Goal: Task Accomplishment & Management: Complete application form

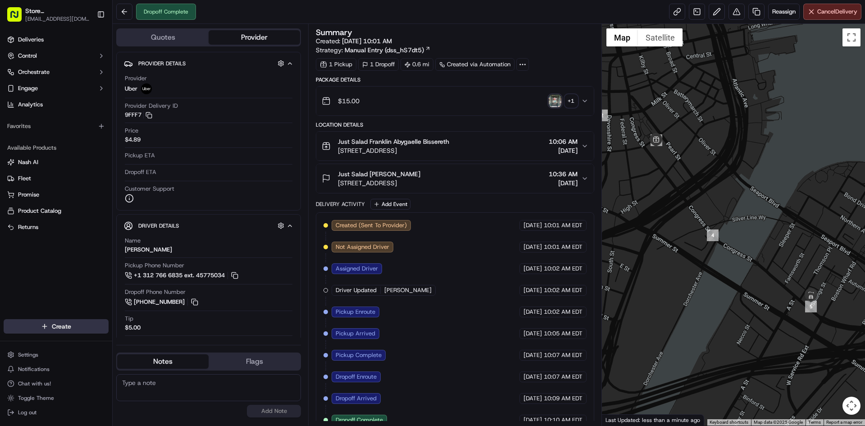
drag, startPoint x: 32, startPoint y: 335, endPoint x: 35, endPoint y: 330, distance: 5.5
click at [32, 332] on div "Create" at bounding box center [56, 326] width 112 height 22
click at [35, 330] on html "Store [GEOGRAPHIC_DATA], [GEOGRAPHIC_DATA] (Just Salad) [EMAIL_ADDRESS][DOMAIN_…" at bounding box center [432, 213] width 865 height 426
click at [122, 347] on div at bounding box center [121, 342] width 11 height 11
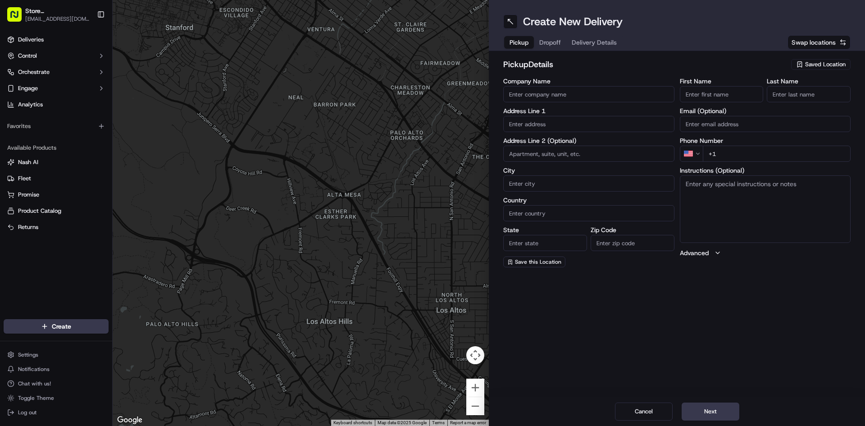
click at [541, 90] on input "Company Name" at bounding box center [588, 94] width 171 height 16
type input "Just Salad Franklin"
type input "[STREET_ADDRESS]"
type input "[GEOGRAPHIC_DATA]"
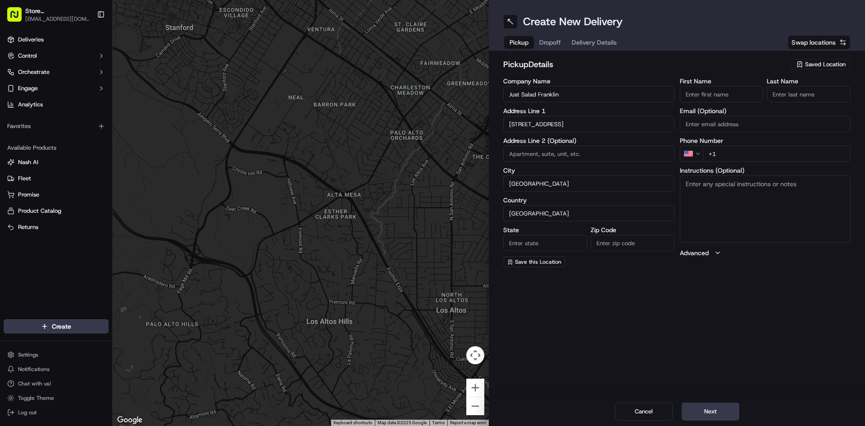
type input "MA"
type input "02110"
type input "Abygaelle"
type input "Bissereth"
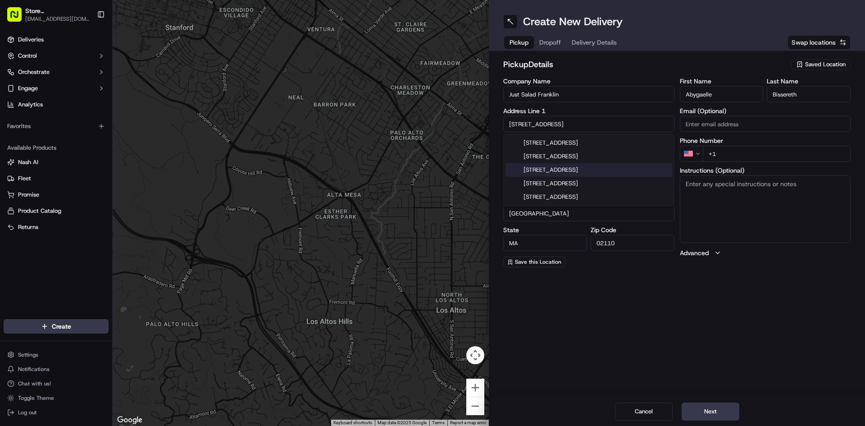
click at [604, 171] on div "[STREET_ADDRESS]" at bounding box center [588, 170] width 167 height 14
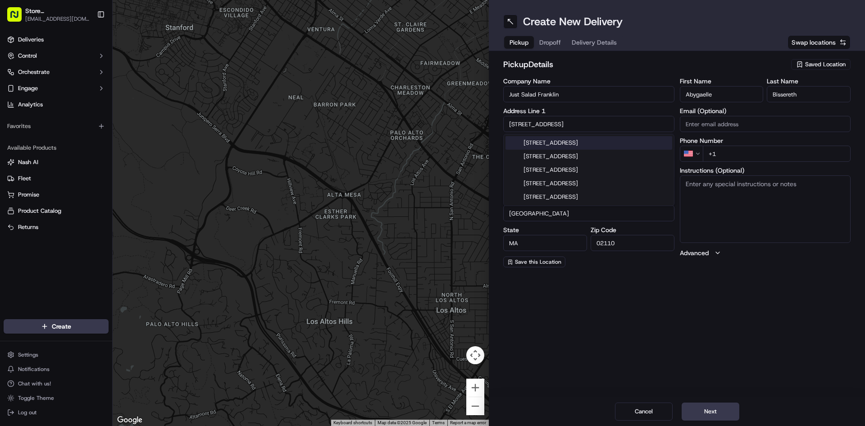
type input "[STREET_ADDRESS]"
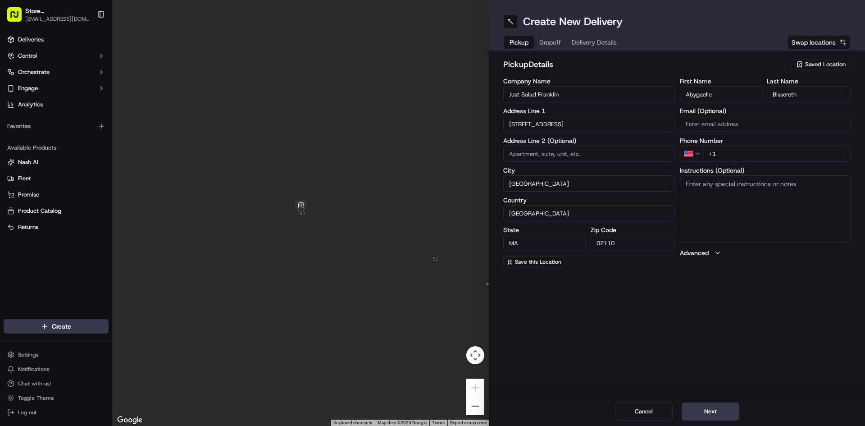
click at [729, 160] on input "+1" at bounding box center [777, 153] width 148 height 16
type input "[PHONE_NUMBER]"
click at [714, 409] on button "Next" at bounding box center [710, 411] width 58 height 18
click at [556, 99] on input "Company Name" at bounding box center [588, 94] width 171 height 16
type input "Just Salad"
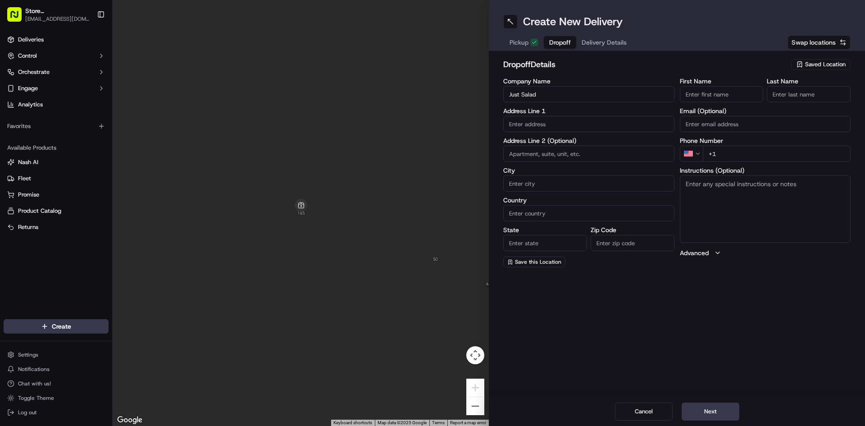
type input "[STREET_ADDRESS]"
type input "[GEOGRAPHIC_DATA]"
type input "MA"
type input "02210"
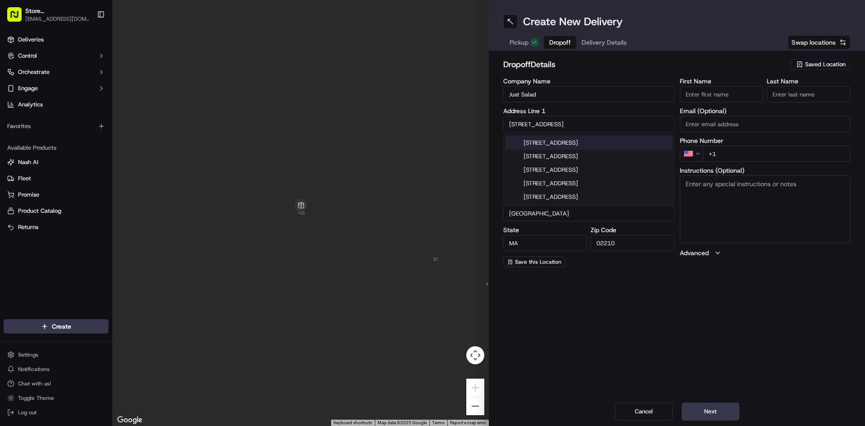
click at [721, 155] on input "+1" at bounding box center [777, 153] width 148 height 16
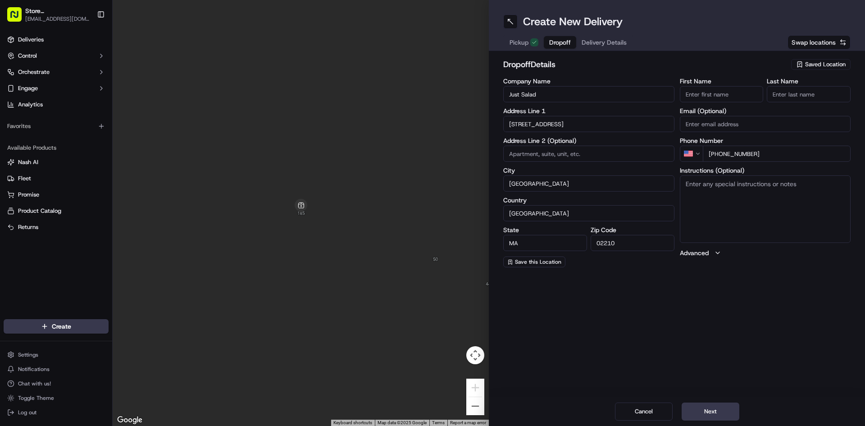
type input "[PHONE_NUMBER]"
click at [716, 329] on div "Create New Delivery Pickup Dropoff Delivery Details Swap locations dropoff Deta…" at bounding box center [677, 213] width 376 height 426
click at [692, 99] on input "First Name" at bounding box center [722, 94] width 84 height 16
type input "[PERSON_NAME]"
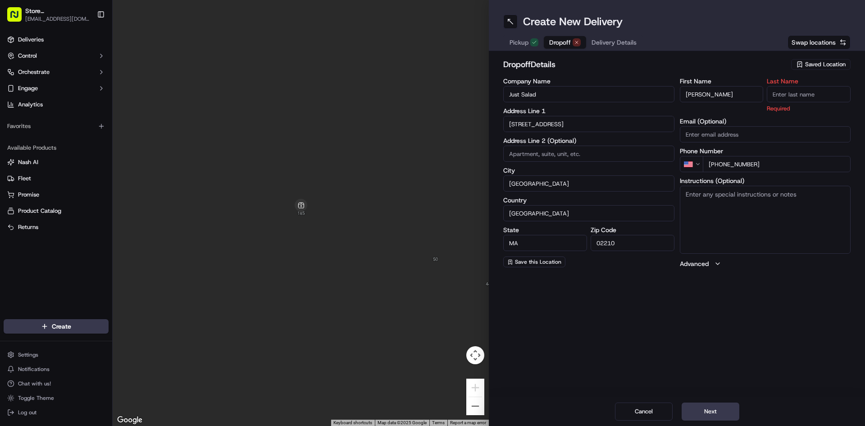
click at [793, 99] on input "Last Name" at bounding box center [809, 94] width 84 height 16
type input "SEAPORT"
click at [760, 299] on div "Create New Delivery Pickup Dropoff Delivery Details Swap locations dropoff Deta…" at bounding box center [677, 213] width 376 height 426
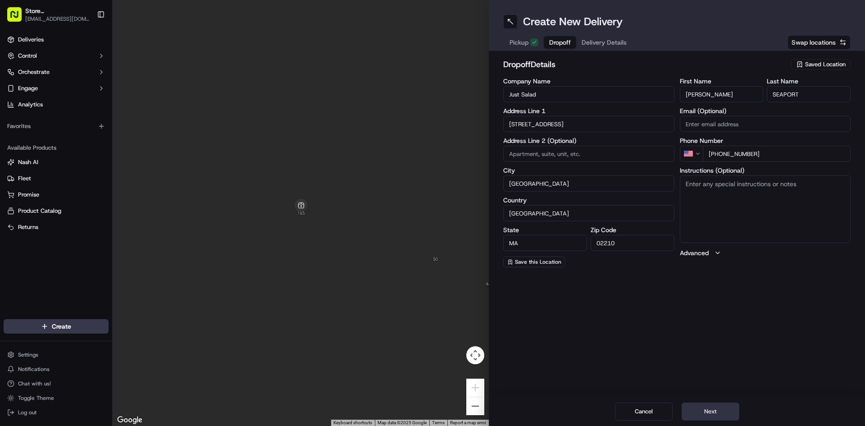
click at [699, 404] on button "Next" at bounding box center [710, 411] width 58 height 18
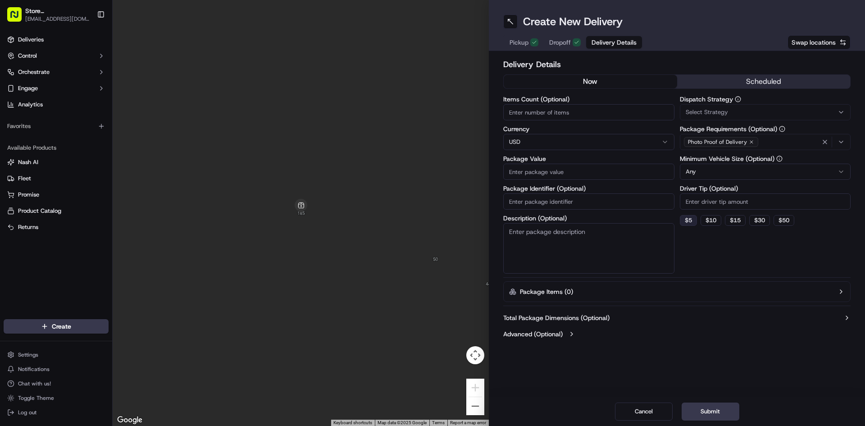
click at [694, 220] on button "$ 5" at bounding box center [688, 220] width 17 height 11
type input "5"
click at [547, 177] on input "Package Value" at bounding box center [588, 171] width 171 height 16
type input "15"
click at [717, 409] on button "Submit" at bounding box center [710, 411] width 58 height 18
